Goal: Information Seeking & Learning: Understand process/instructions

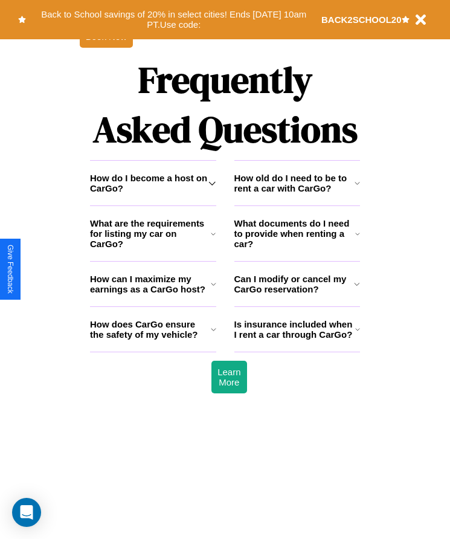
scroll to position [1577, 0]
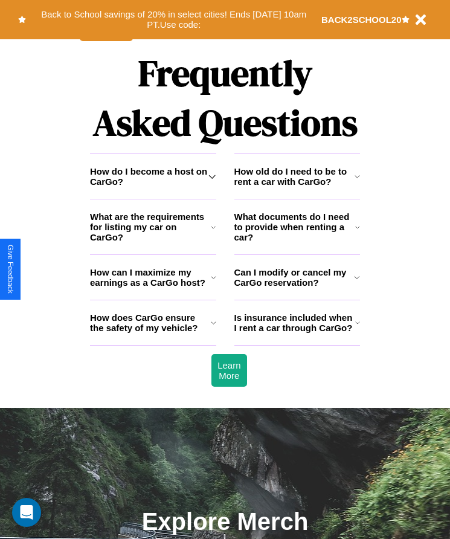
click at [357, 181] on icon at bounding box center [357, 177] width 5 height 10
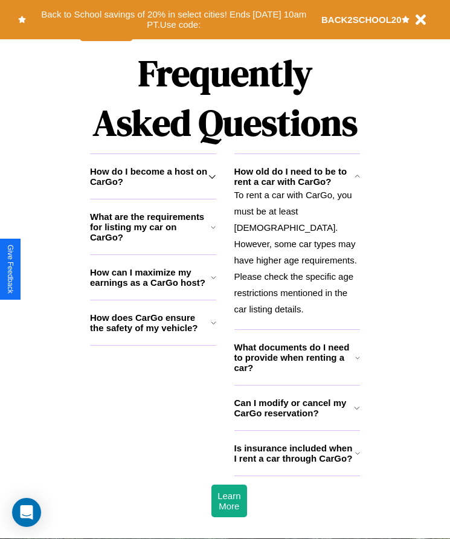
click at [213, 282] on icon at bounding box center [213, 278] width 5 height 10
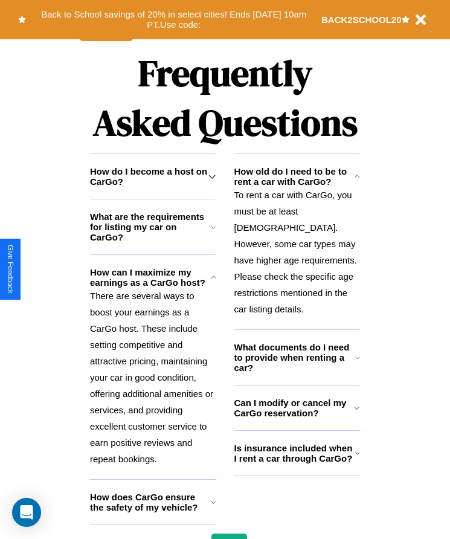
click at [153, 242] on h3 "What are the requirements for listing my car on CarGo?" at bounding box center [150, 227] width 121 height 31
click at [357, 457] on icon at bounding box center [358, 454] width 5 height 10
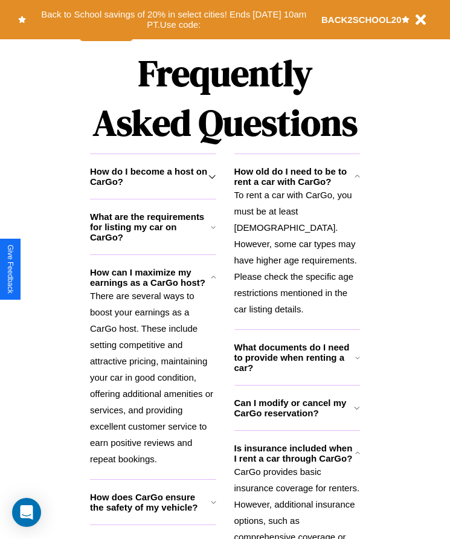
click at [153, 242] on h3 "What are the requirements for listing my car on CarGo?" at bounding box center [150, 227] width 121 height 31
